Goal: Information Seeking & Learning: Learn about a topic

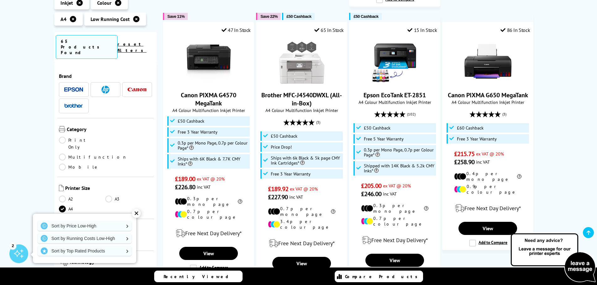
scroll to position [689, 0]
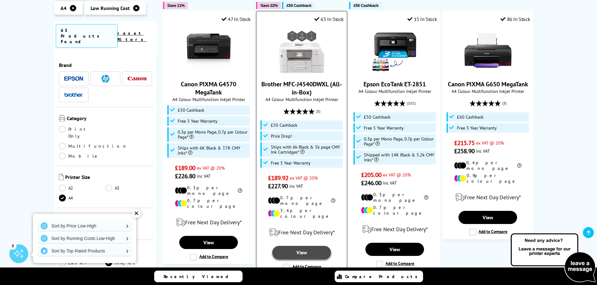
click at [304, 246] on link "View" at bounding box center [301, 252] width 58 height 13
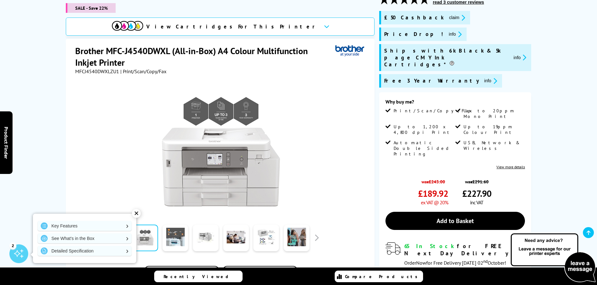
scroll to position [125, 0]
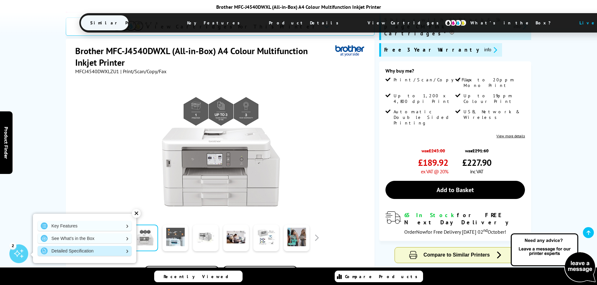
click at [108, 253] on link "Detailed Specification" at bounding box center [85, 251] width 94 height 10
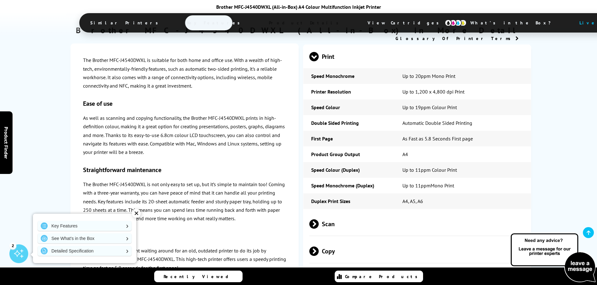
scroll to position [1162, 0]
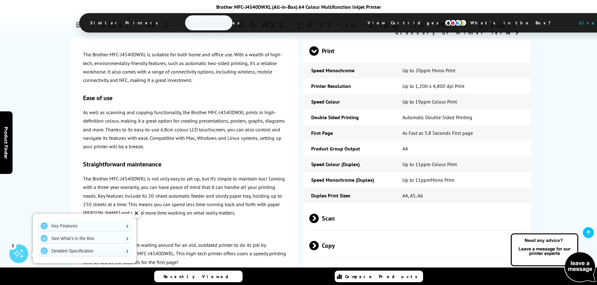
click at [320, 207] on span "Scan" at bounding box center [417, 218] width 216 height 23
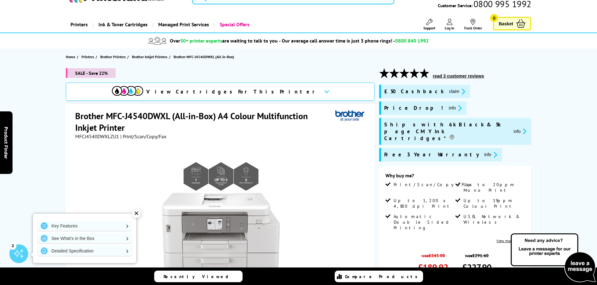
scroll to position [0, 0]
